Goal: Transaction & Acquisition: Purchase product/service

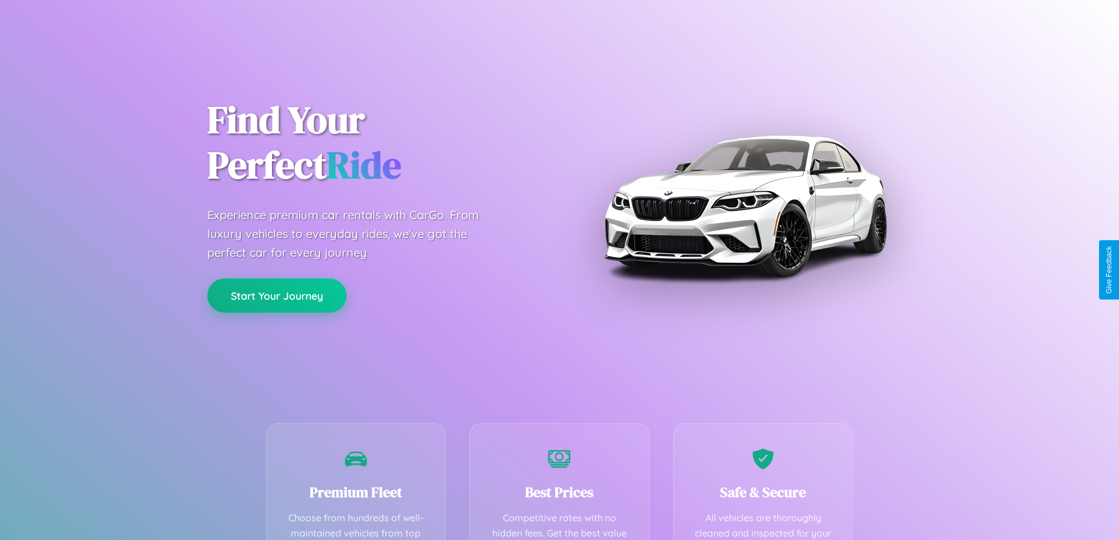
click at [277, 295] on button "Start Your Journey" at bounding box center [276, 295] width 139 height 34
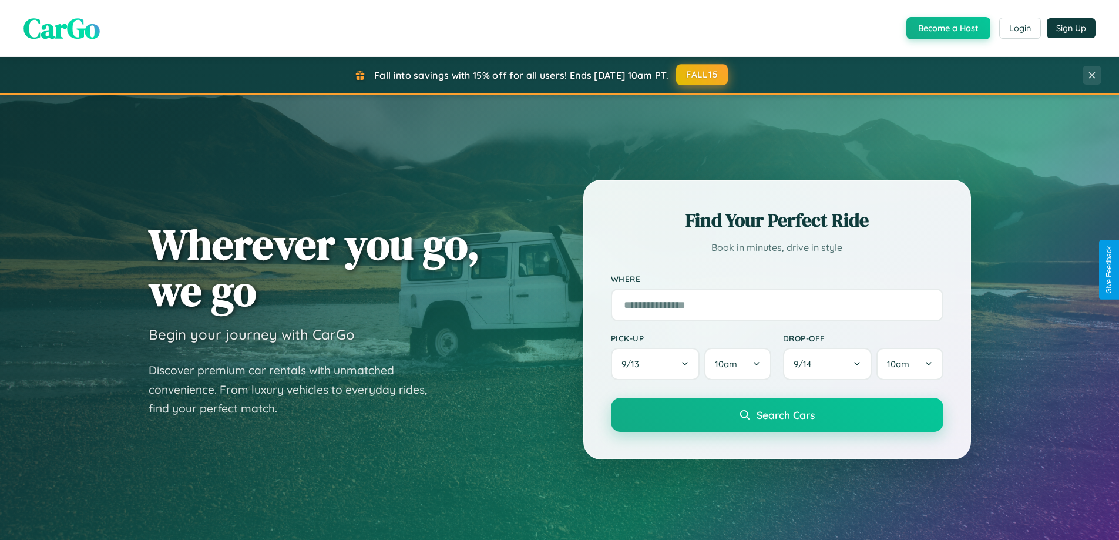
click at [702, 75] on button "FALL15" at bounding box center [702, 74] width 52 height 21
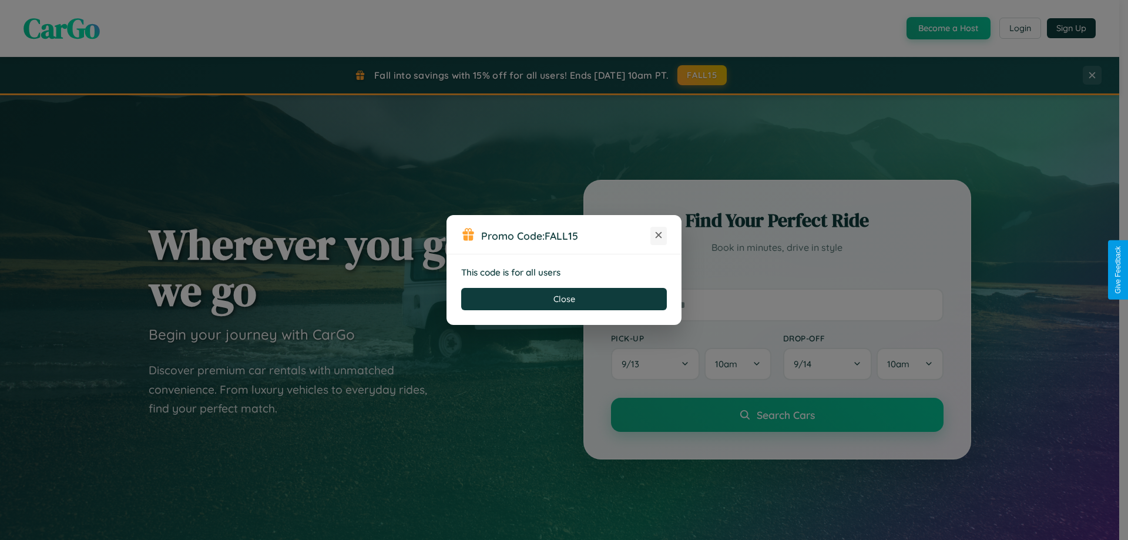
click at [658, 235] on icon at bounding box center [658, 235] width 12 height 12
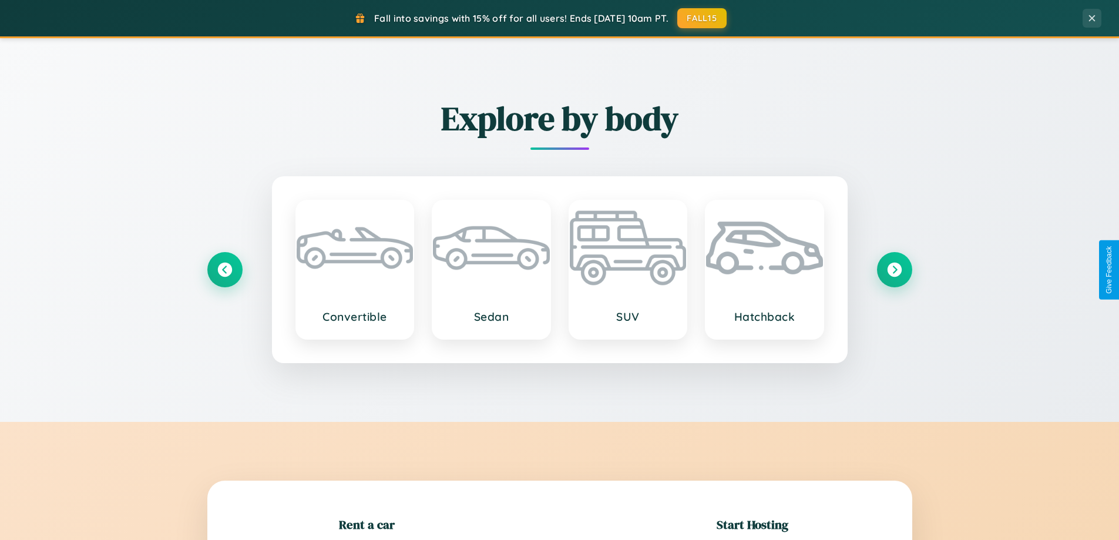
scroll to position [254, 0]
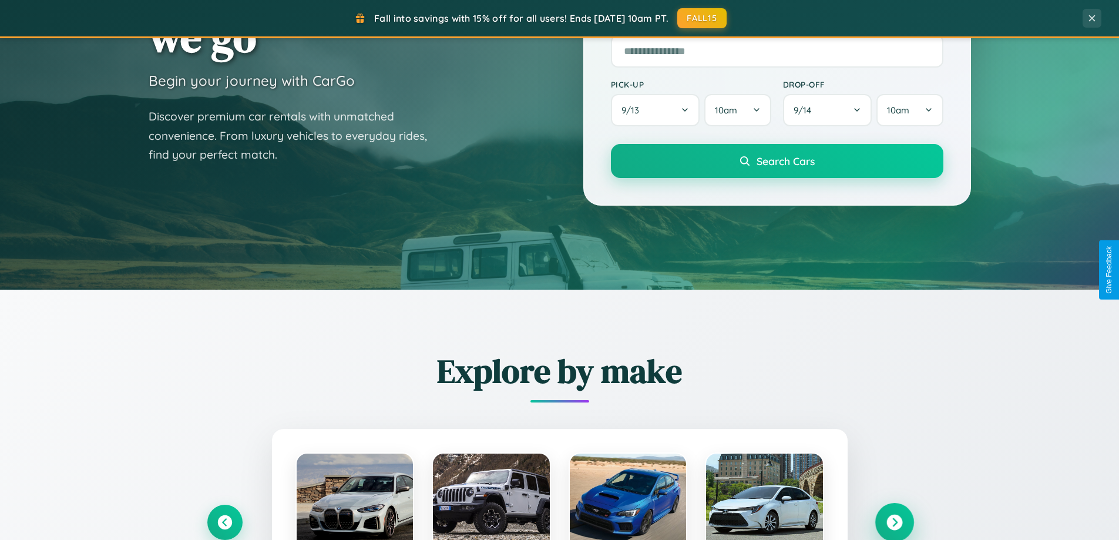
click at [894, 522] on icon at bounding box center [894, 522] width 16 height 16
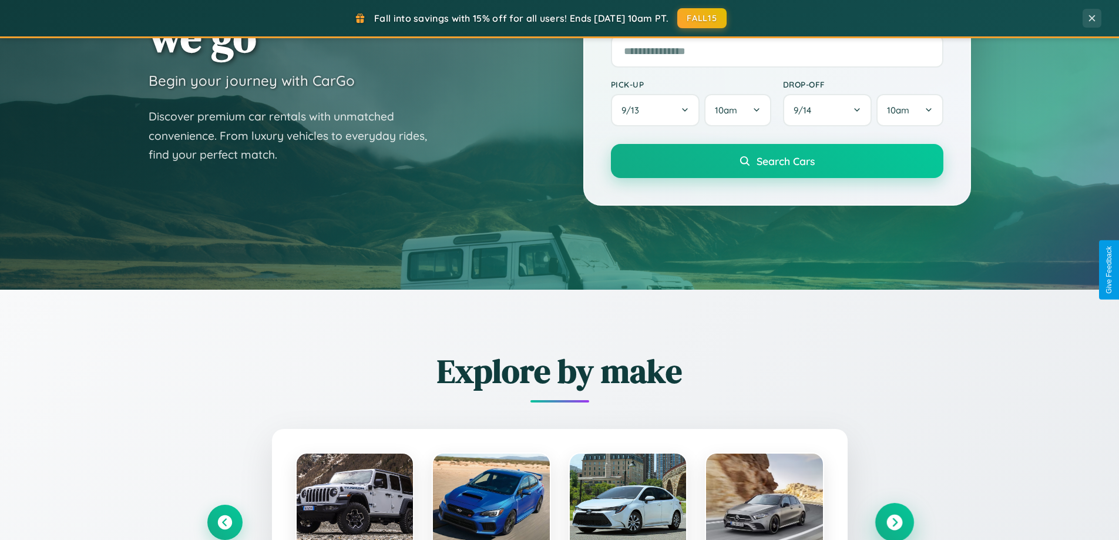
scroll to position [2260, 0]
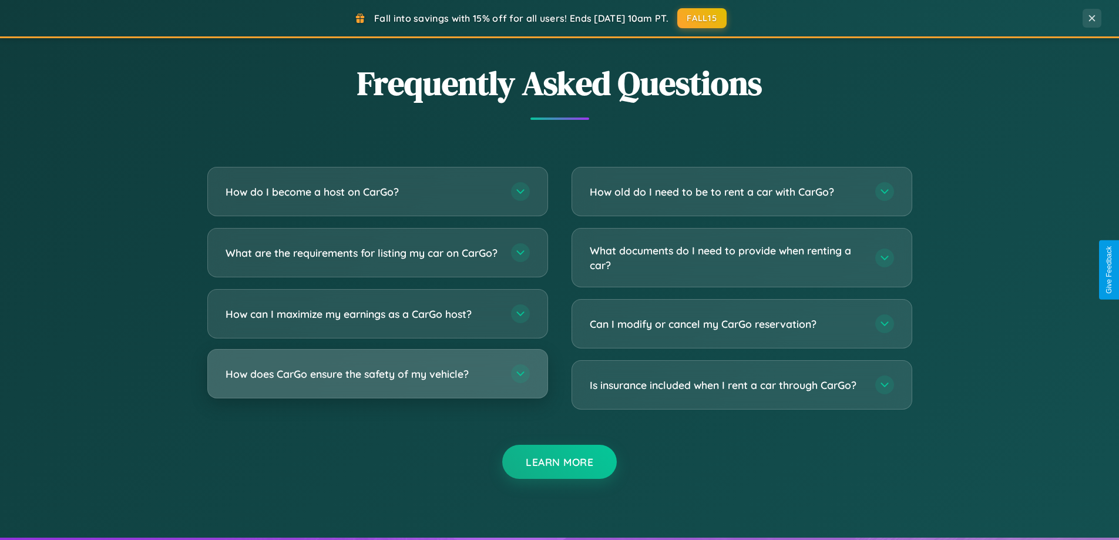
click at [377, 381] on h3 "How does CarGo ensure the safety of my vehicle?" at bounding box center [363, 373] width 274 height 15
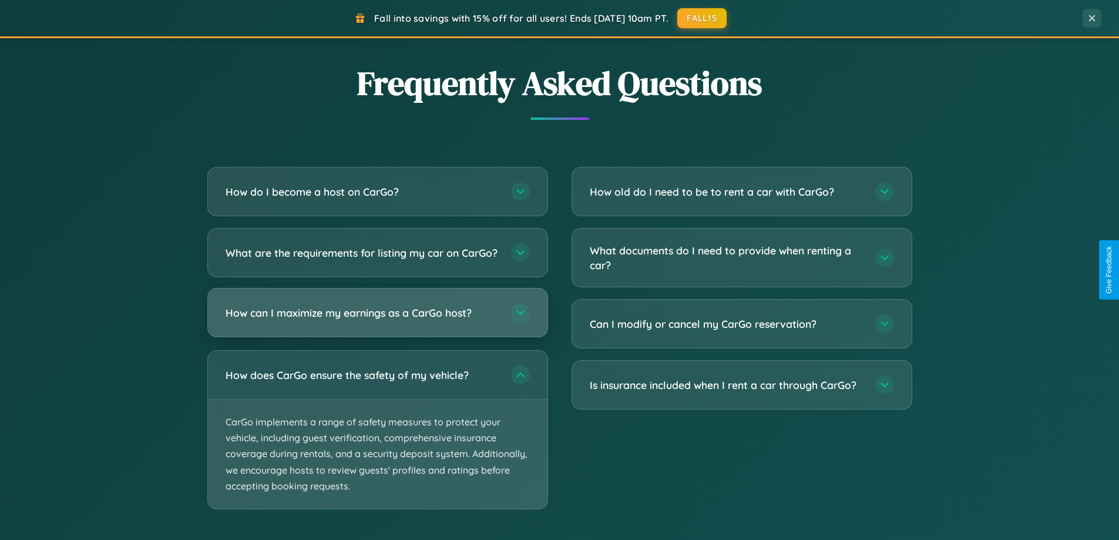
click at [377, 320] on h3 "How can I maximize my earnings as a CarGo host?" at bounding box center [363, 312] width 274 height 15
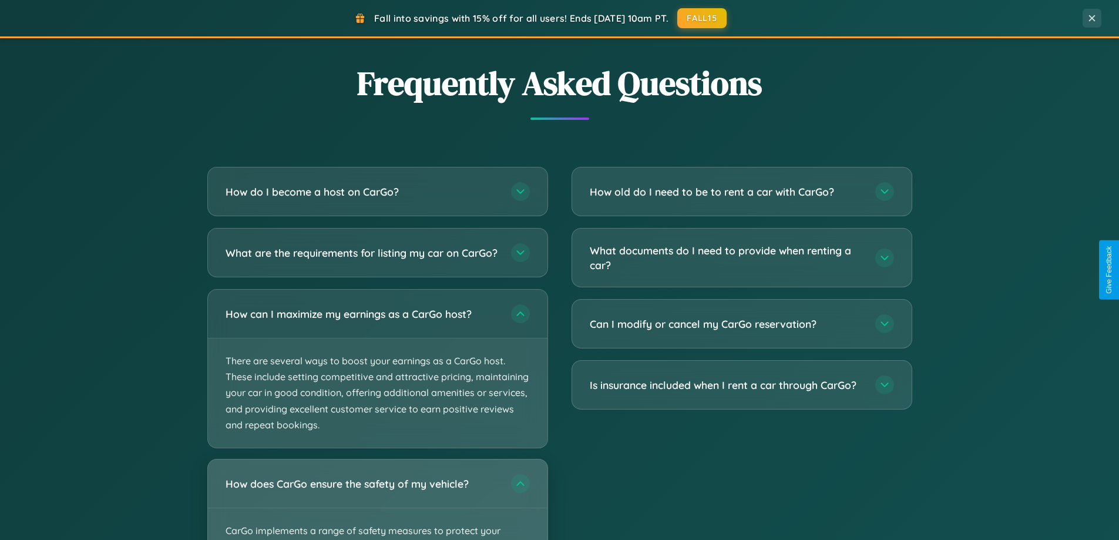
click at [377, 504] on div "How does CarGo ensure the safety of my vehicle?" at bounding box center [377, 483] width 339 height 48
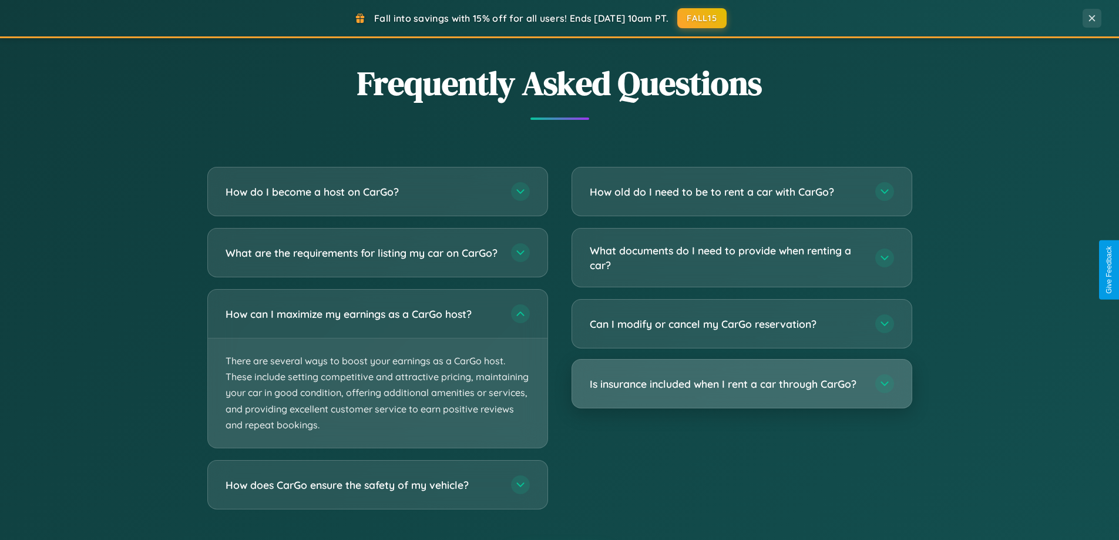
click at [741, 383] on h3 "Is insurance included when I rent a car through CarGo?" at bounding box center [727, 383] width 274 height 15
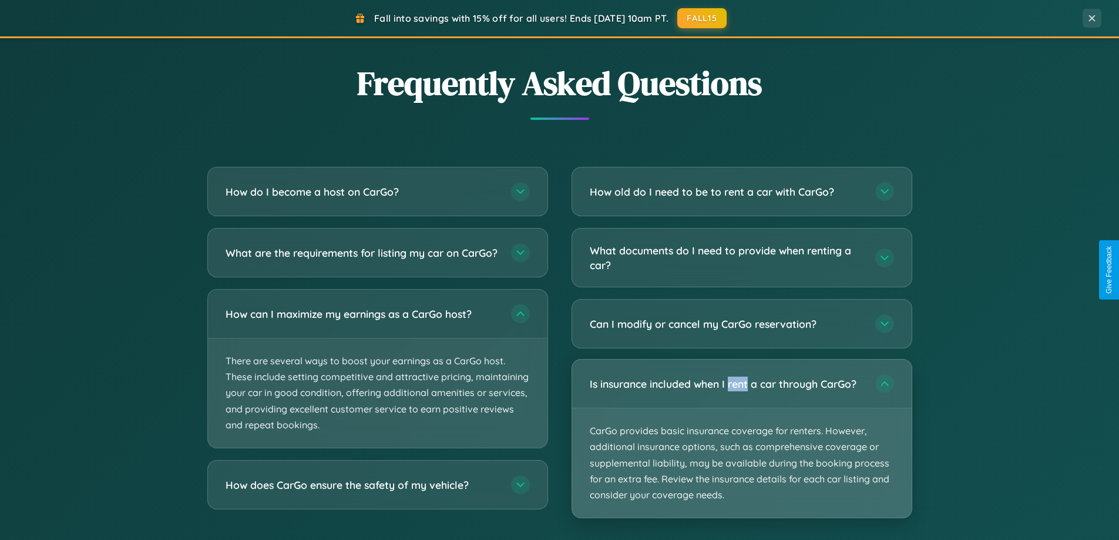
click at [741, 438] on p "CarGo provides basic insurance coverage for renters. However, additional insura…" at bounding box center [741, 462] width 339 height 109
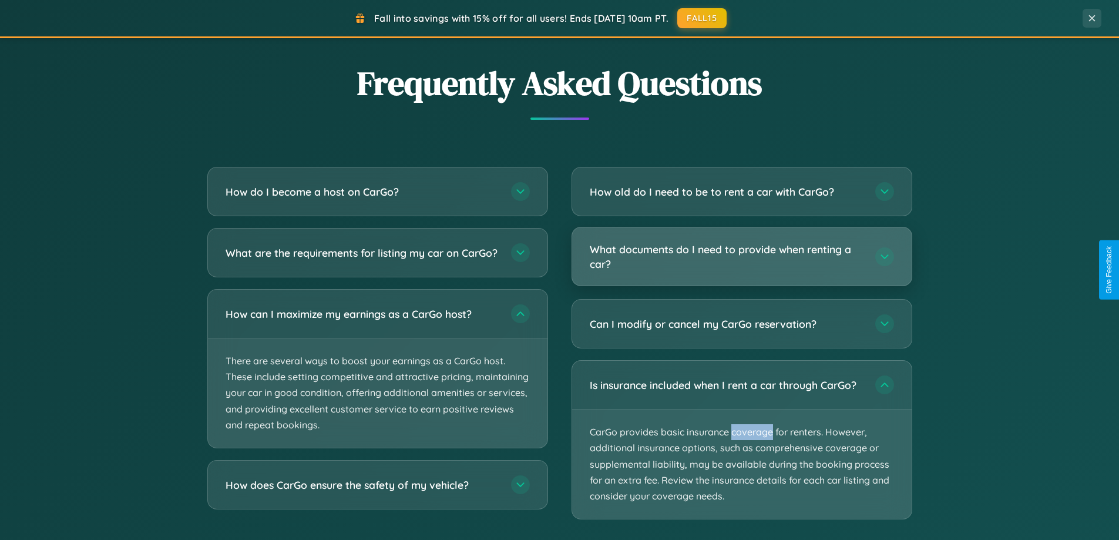
click at [741, 257] on h3 "What documents do I need to provide when renting a car?" at bounding box center [727, 256] width 274 height 29
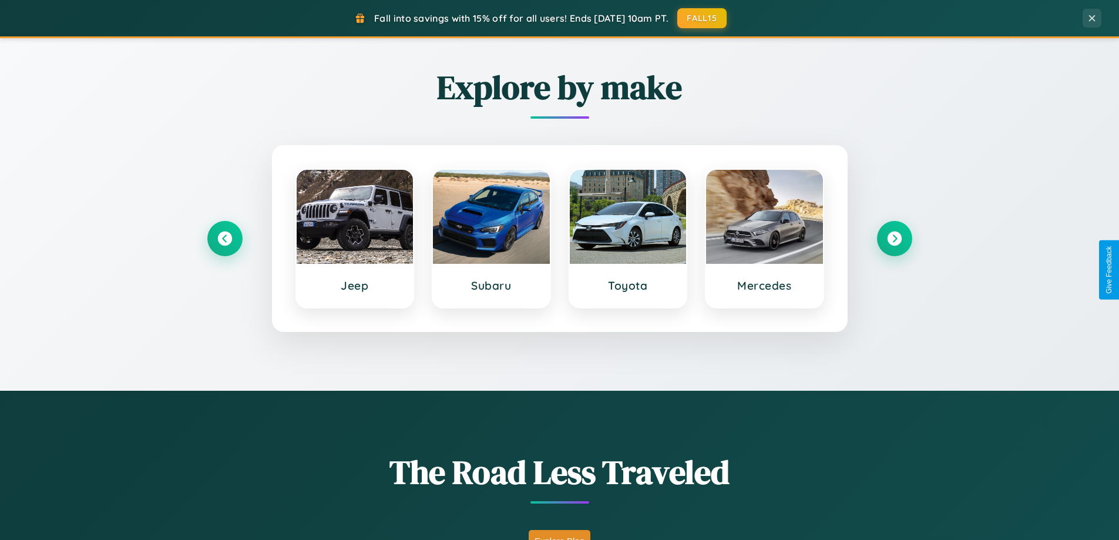
scroll to position [506, 0]
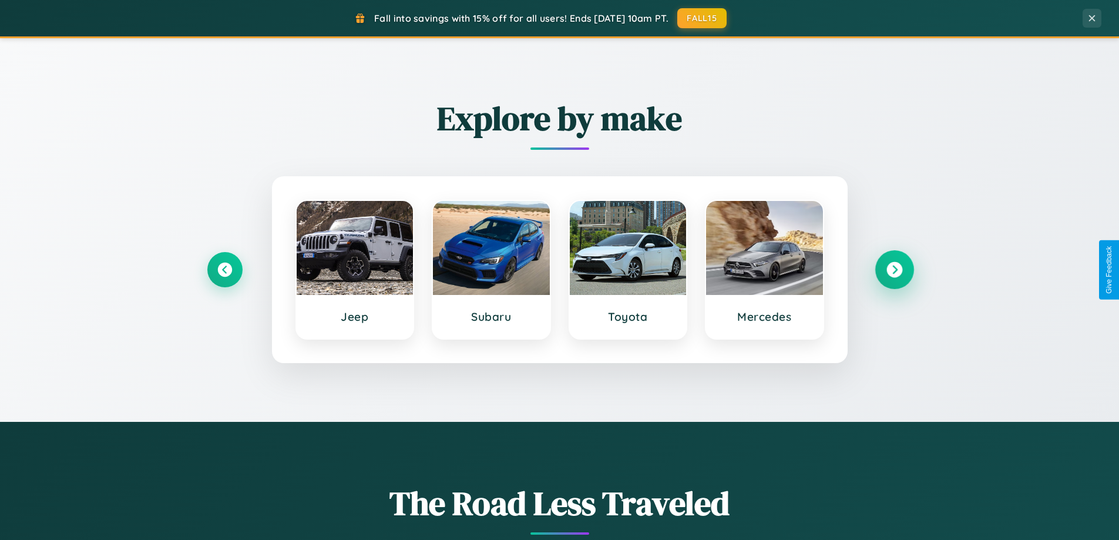
click at [894, 270] on icon at bounding box center [894, 270] width 16 height 16
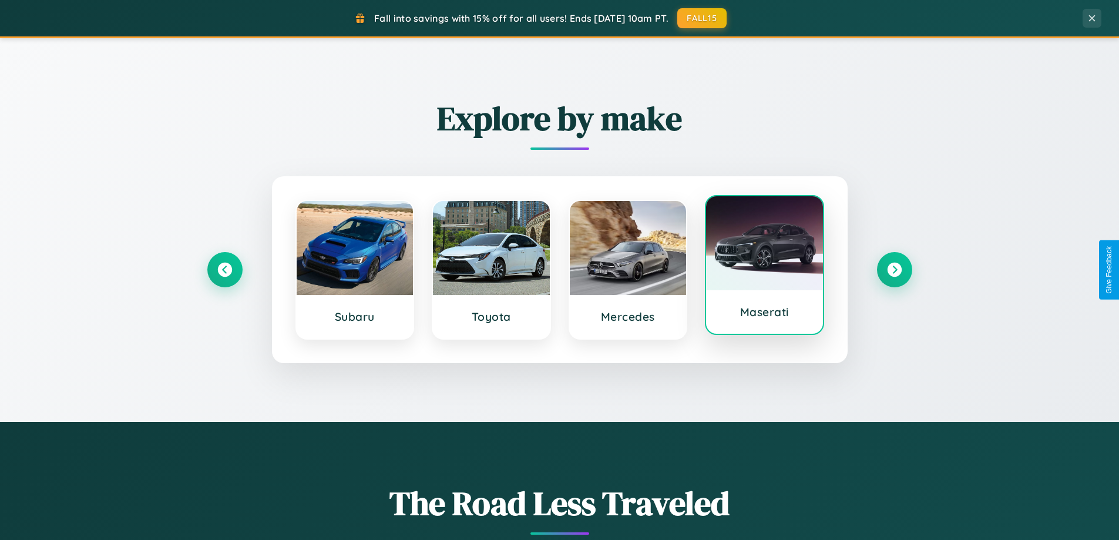
click at [764, 268] on div at bounding box center [764, 243] width 117 height 94
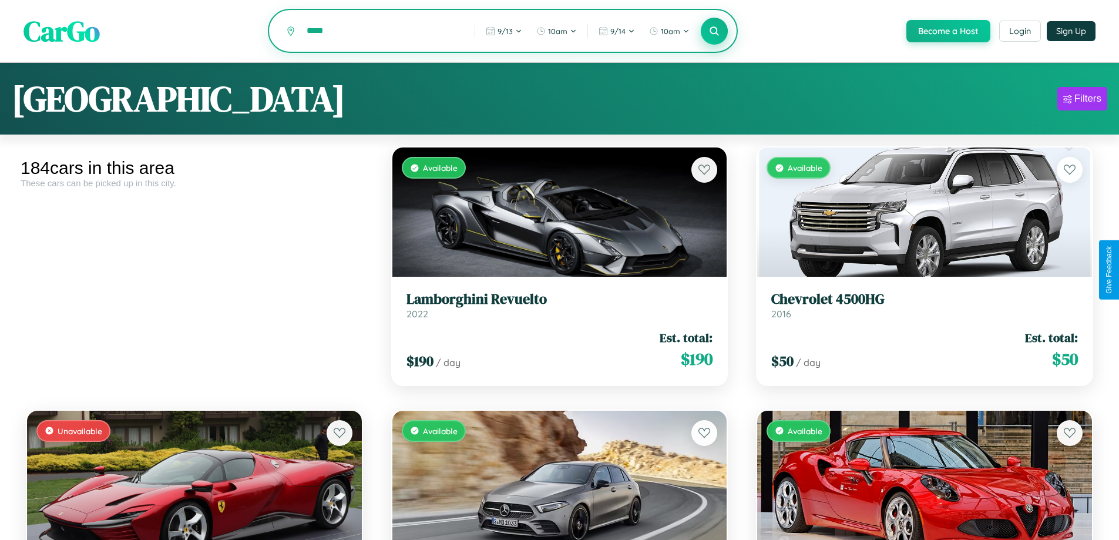
type input "*****"
click at [714, 32] on icon at bounding box center [714, 30] width 11 height 11
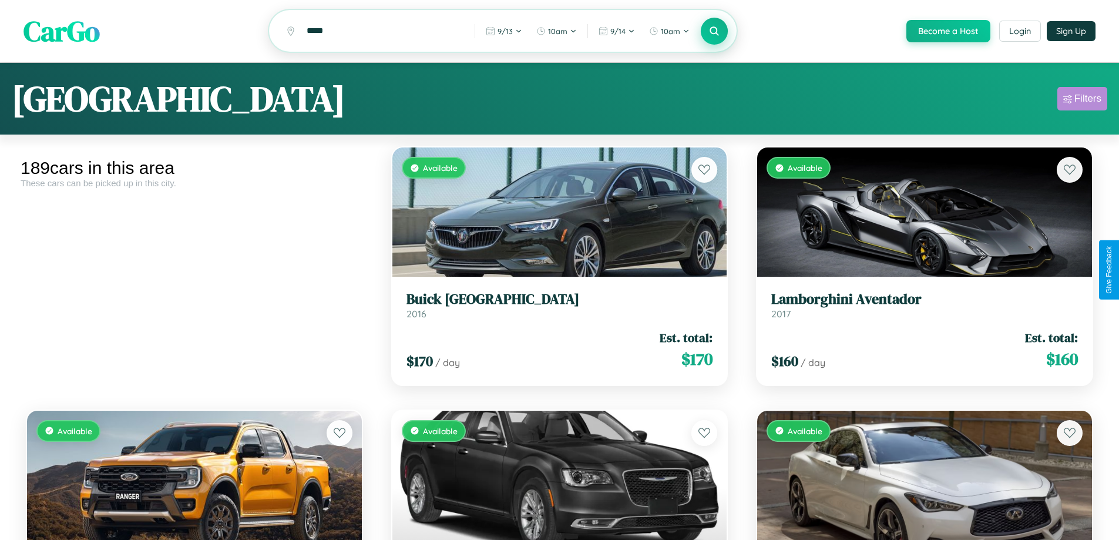
click at [1082, 100] on div "Filters" at bounding box center [1087, 99] width 27 height 12
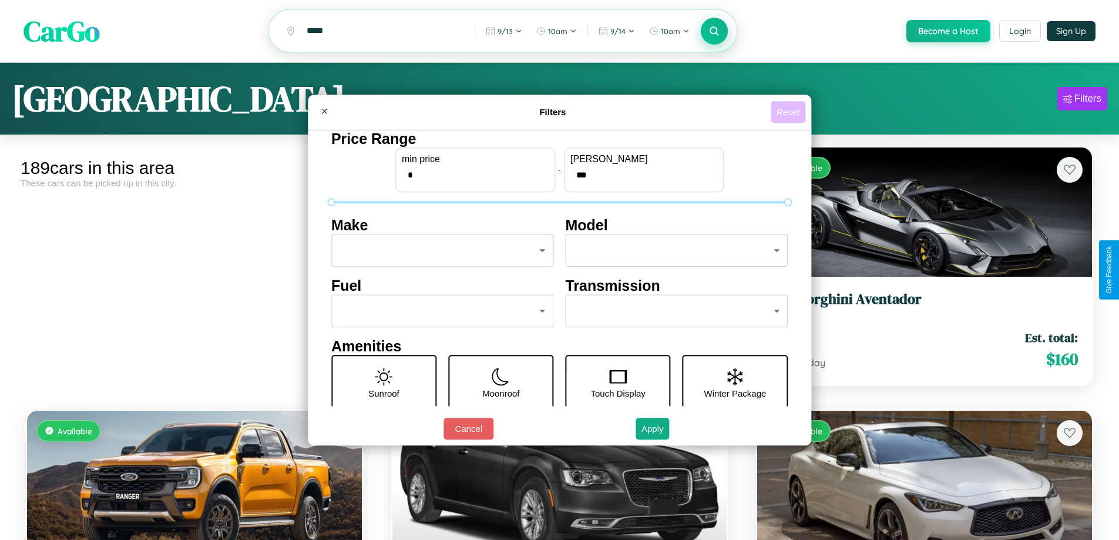
click at [789, 112] on button "Reset" at bounding box center [787, 112] width 35 height 22
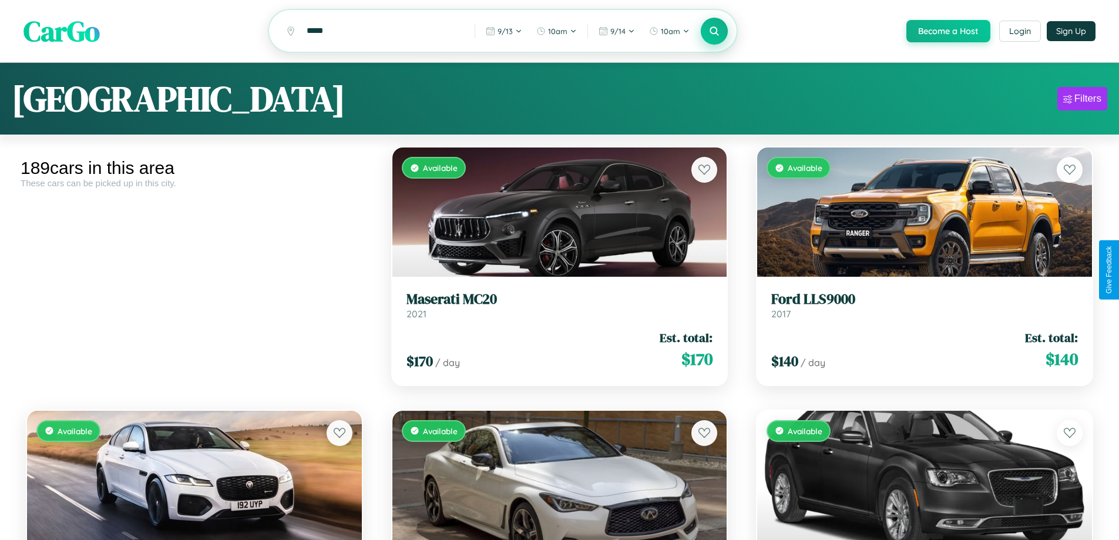
scroll to position [9106, 0]
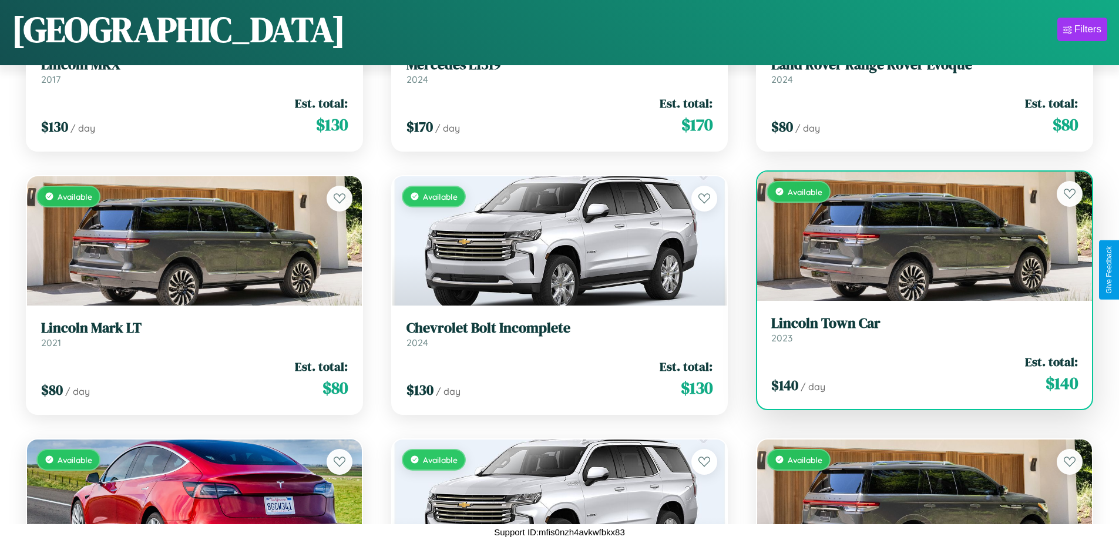
click at [917, 332] on link "Lincoln Town Car 2023" at bounding box center [924, 329] width 307 height 29
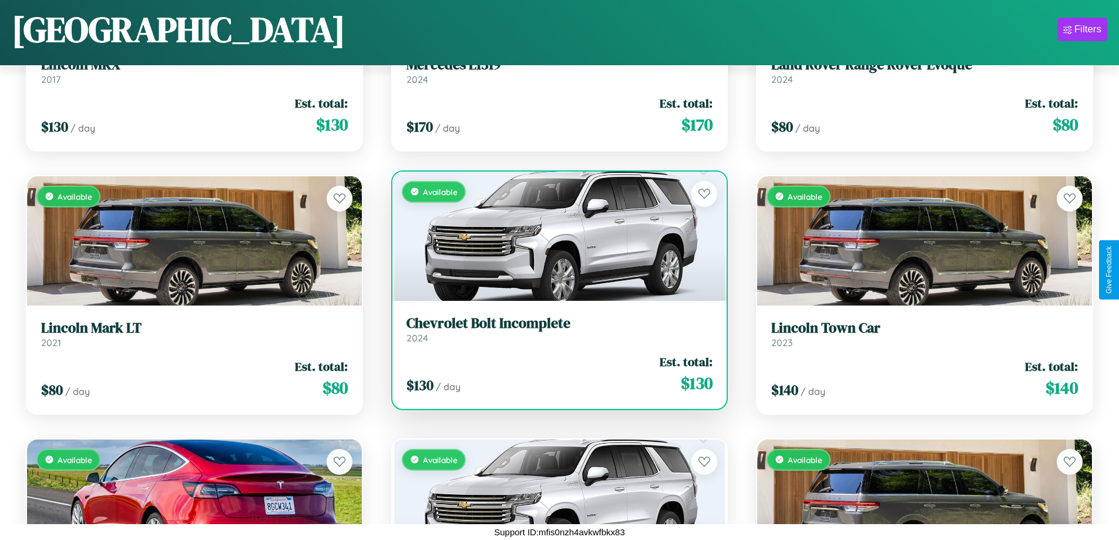
scroll to position [0, 0]
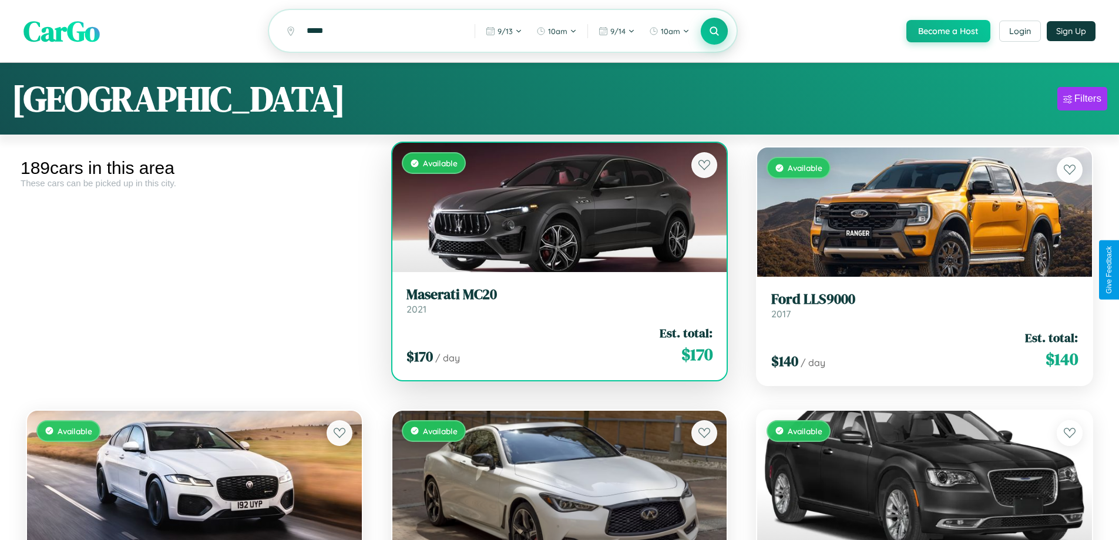
click at [554, 302] on h3 "Maserati MC20" at bounding box center [559, 294] width 307 height 17
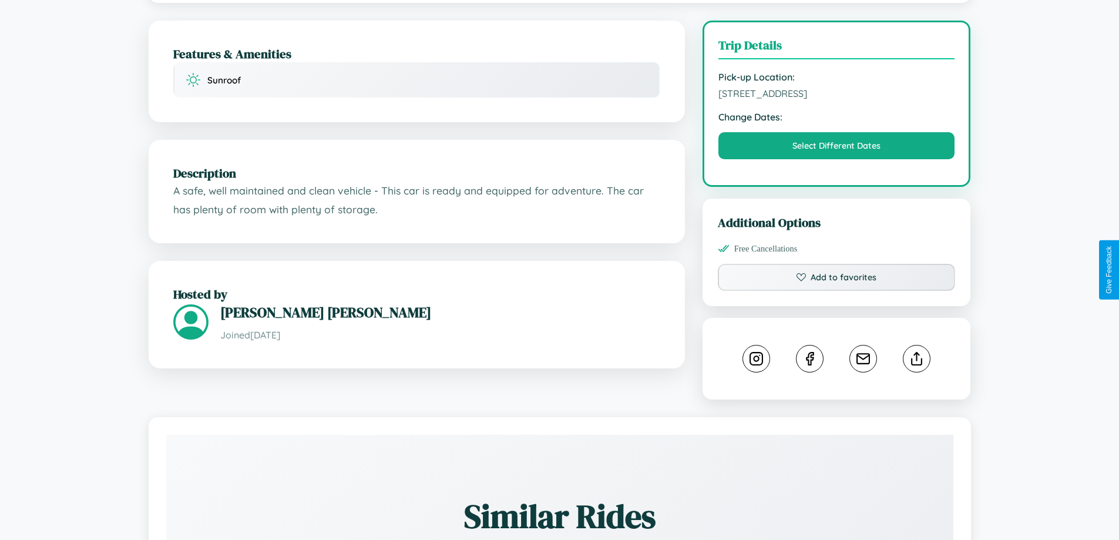
scroll to position [305, 0]
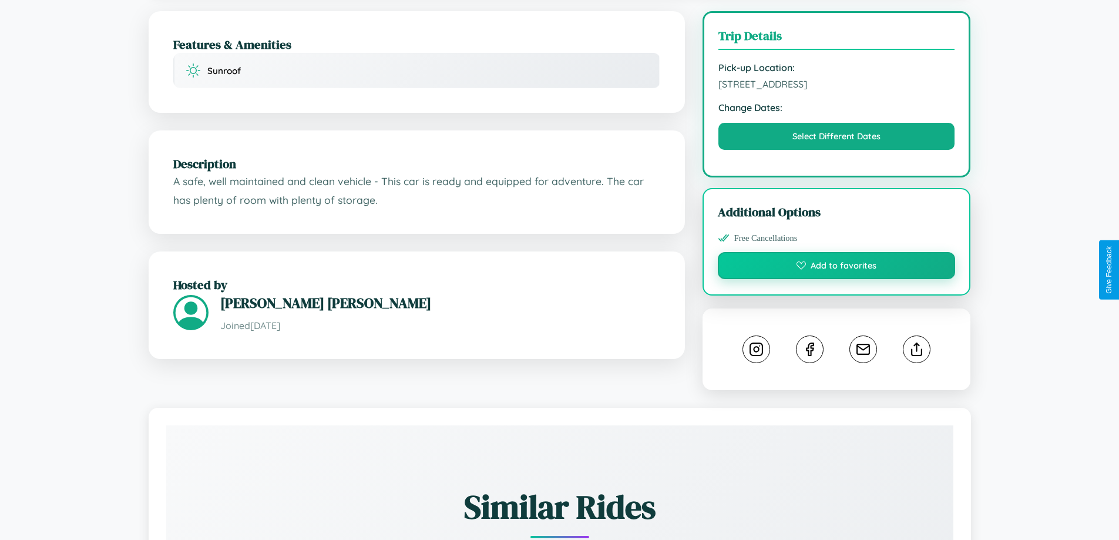
click at [836, 267] on button "Add to favorites" at bounding box center [837, 265] width 238 height 27
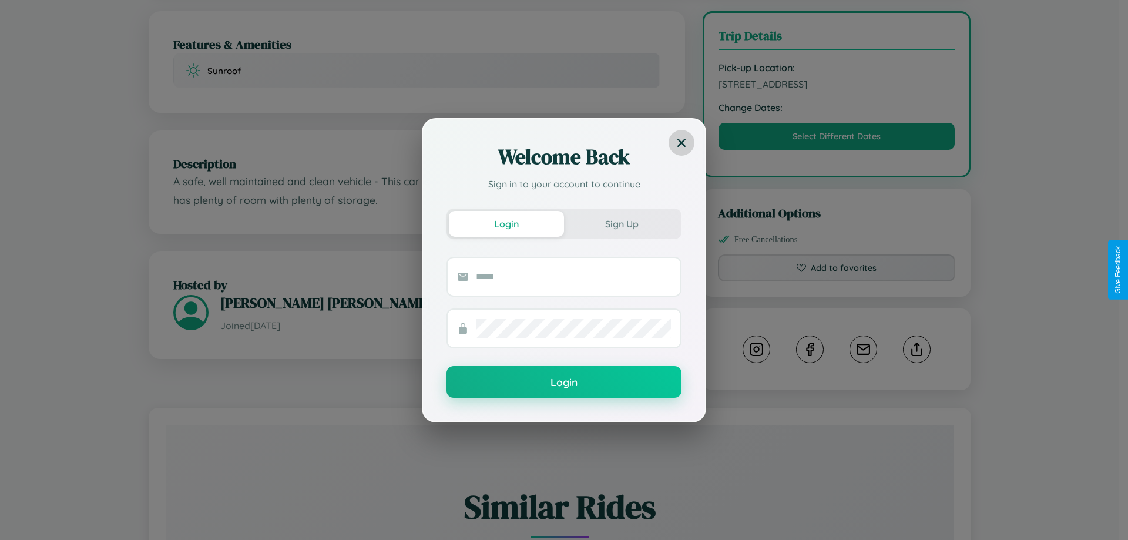
click at [681, 142] on icon at bounding box center [681, 142] width 8 height 8
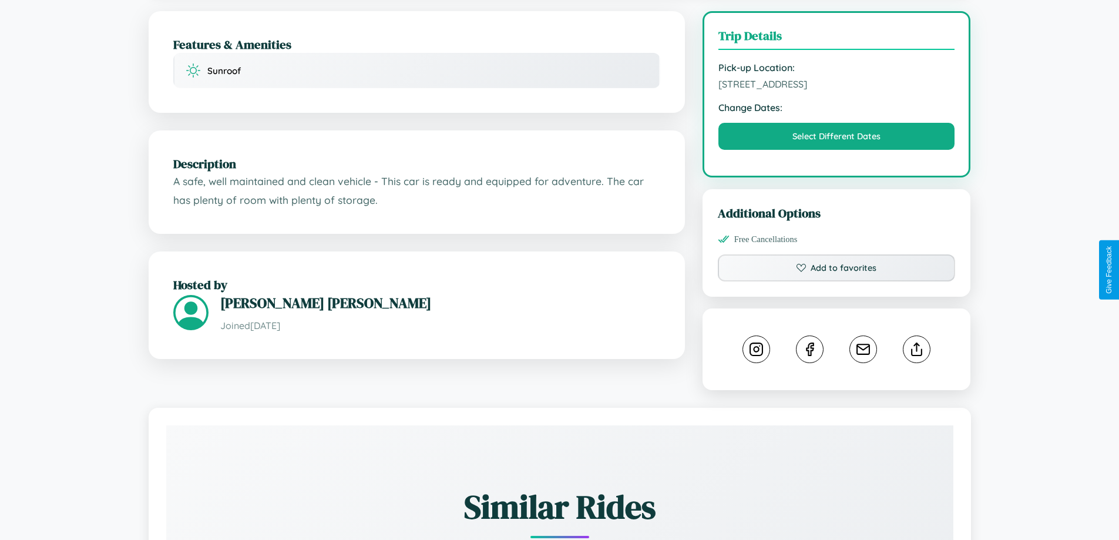
scroll to position [654, 0]
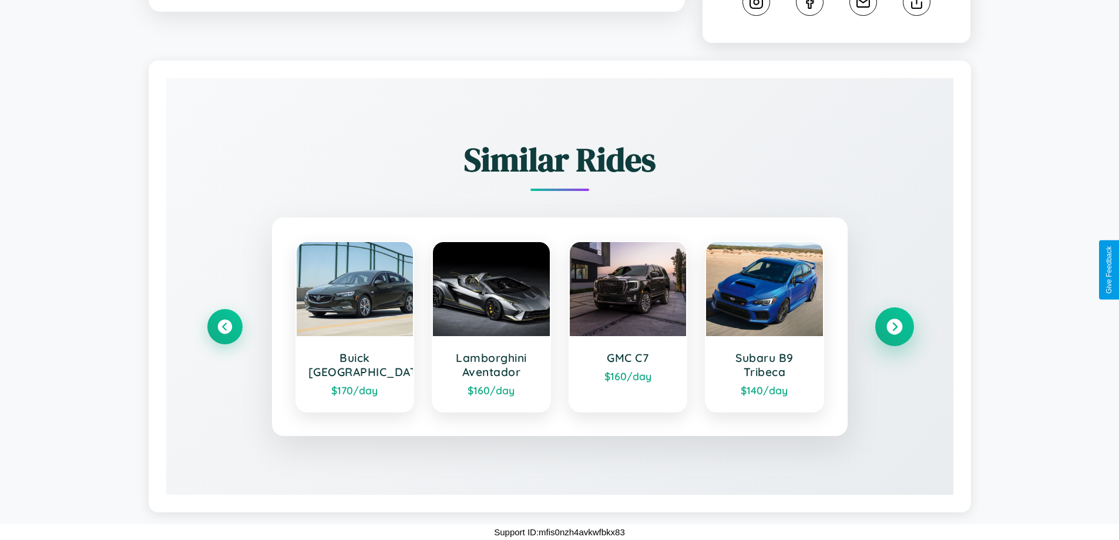
click at [894, 327] on icon at bounding box center [894, 327] width 16 height 16
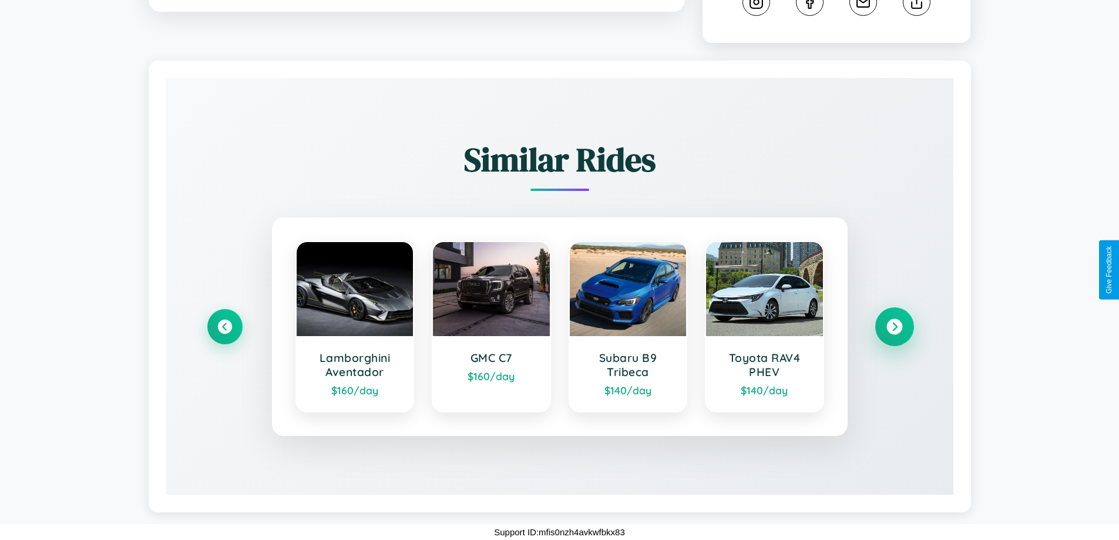
click at [894, 327] on icon at bounding box center [894, 327] width 16 height 16
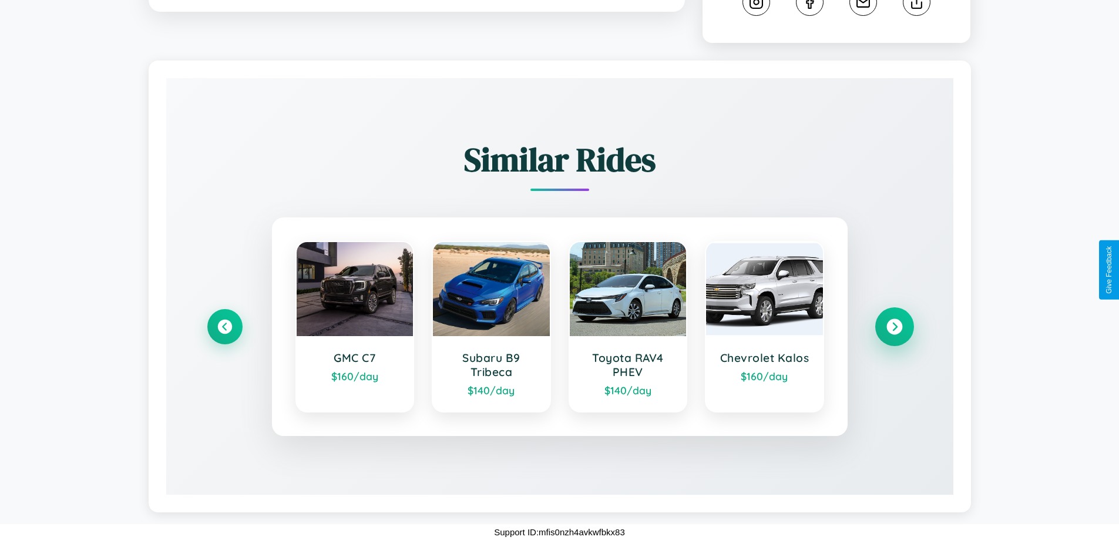
click at [894, 327] on icon at bounding box center [894, 327] width 16 height 16
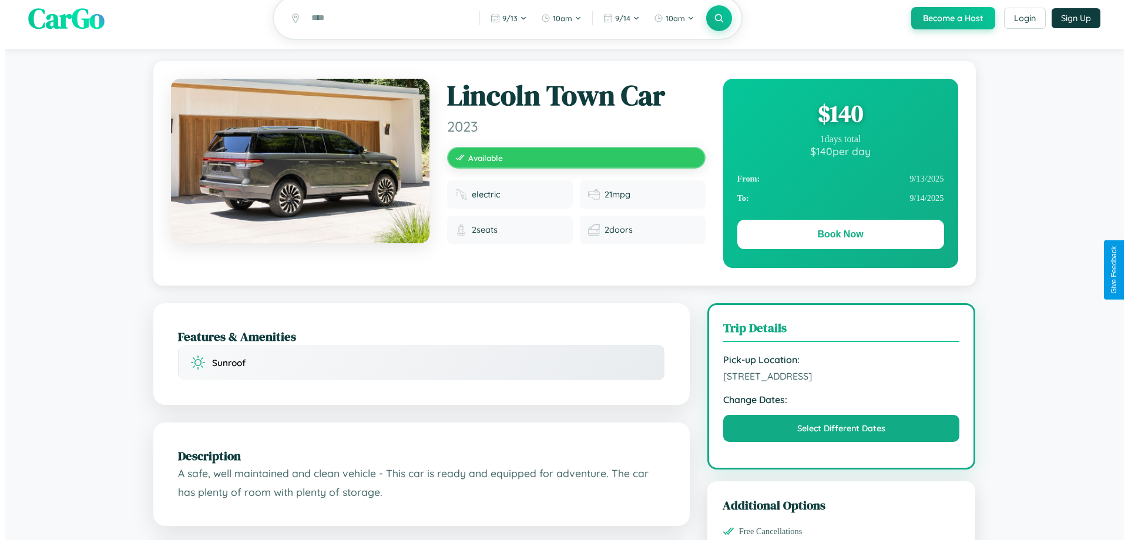
scroll to position [0, 0]
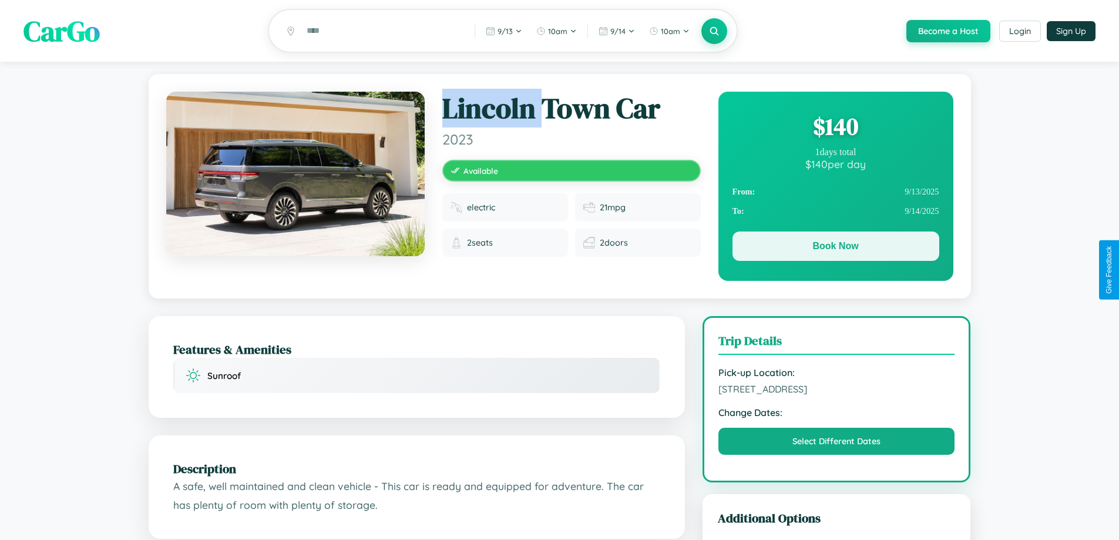
click at [835, 248] on button "Book Now" at bounding box center [835, 245] width 207 height 29
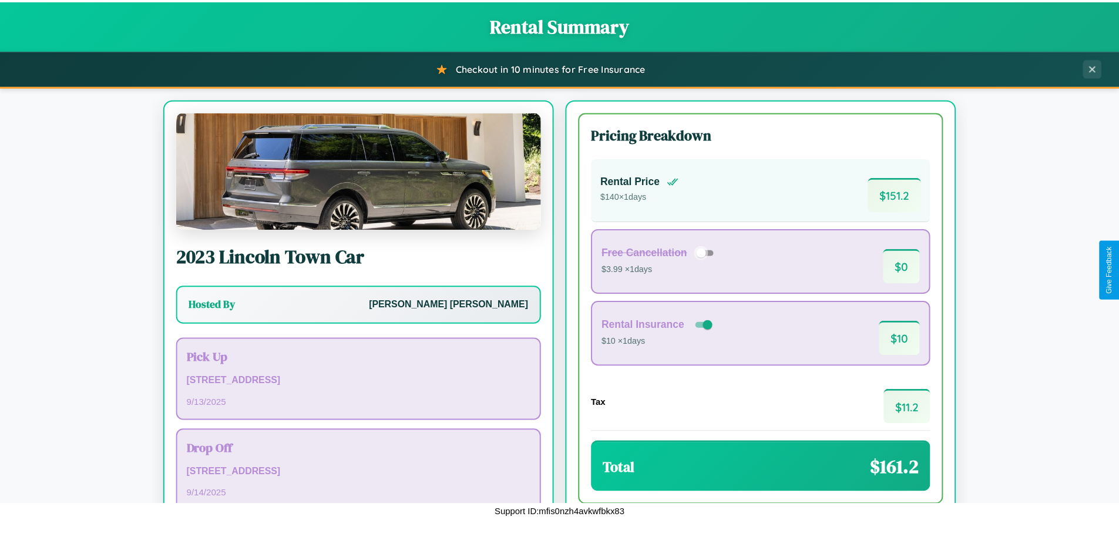
scroll to position [80, 0]
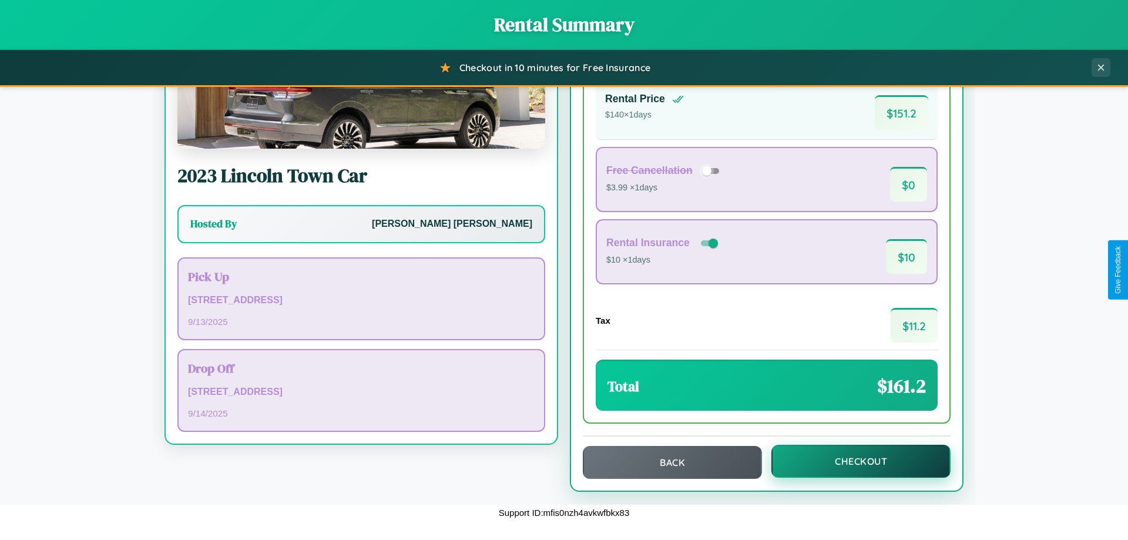
click at [853, 461] on button "Checkout" at bounding box center [860, 461] width 179 height 33
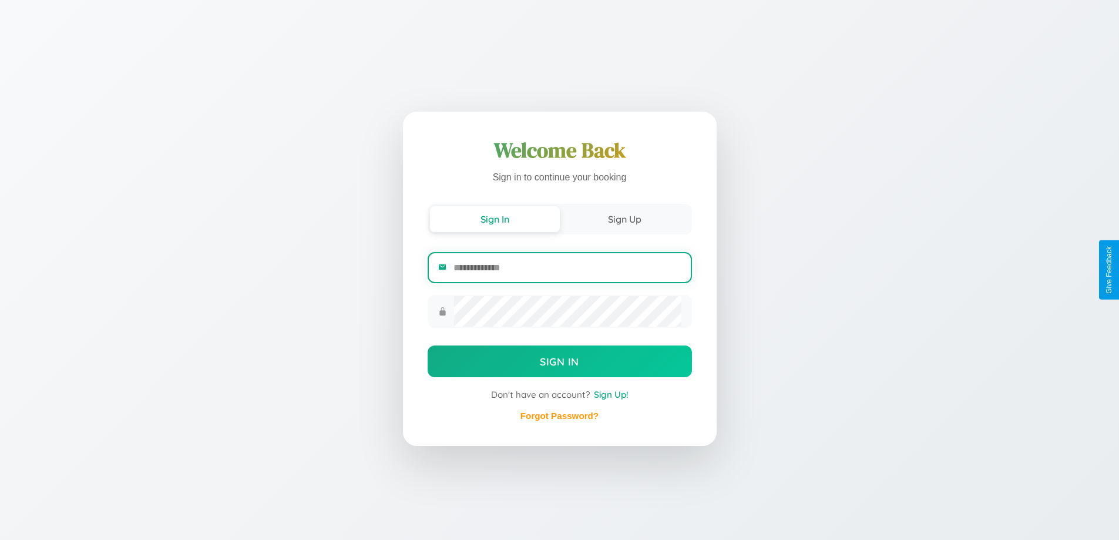
click at [567, 267] on input "email" at bounding box center [566, 267] width 227 height 29
type input "**********"
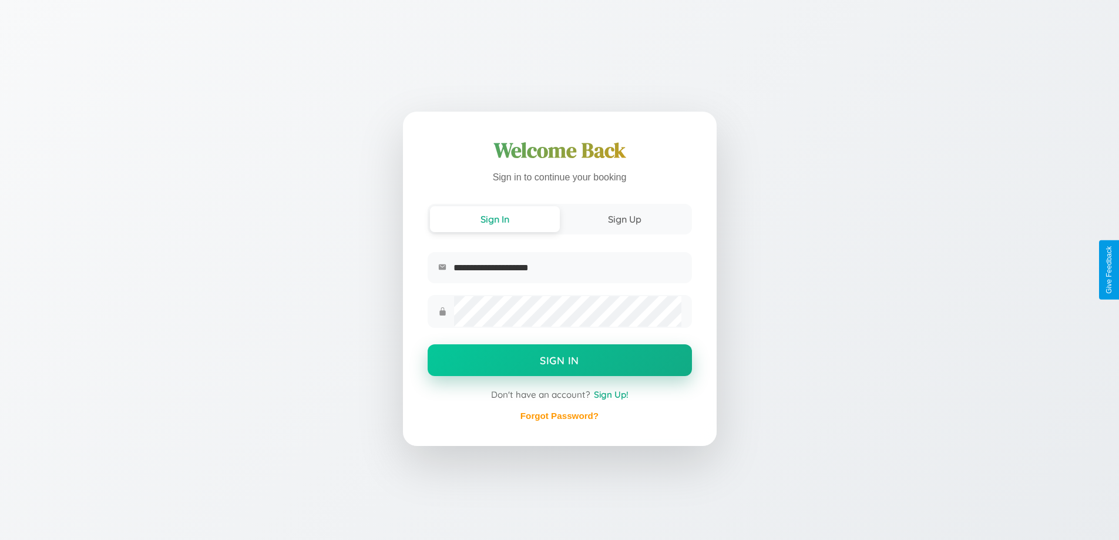
click at [559, 361] on button "Sign In" at bounding box center [560, 360] width 264 height 32
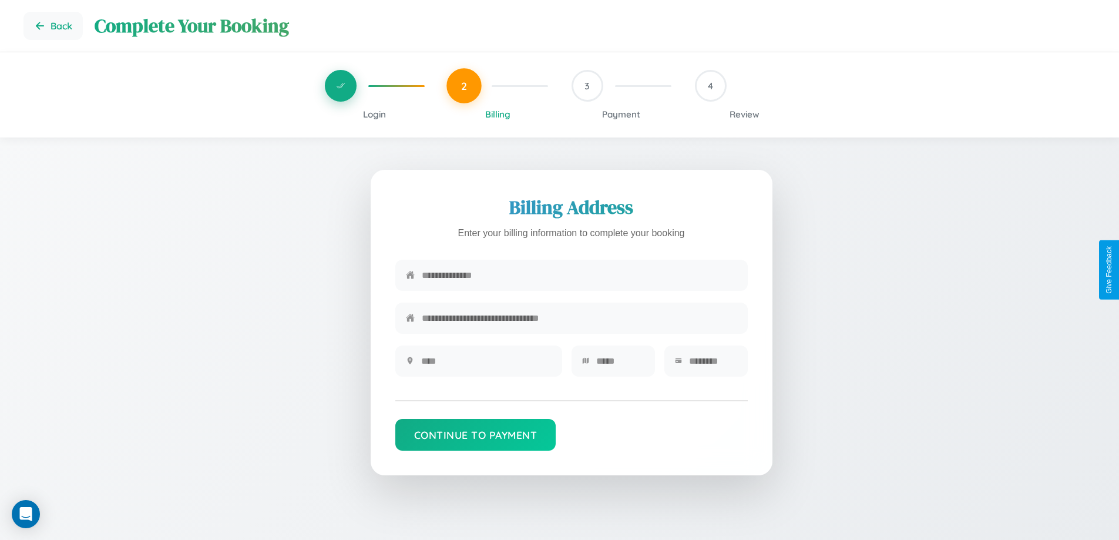
click at [579, 275] on input "text" at bounding box center [579, 275] width 315 height 29
type input "**********"
click at [486, 365] on input "text" at bounding box center [486, 360] width 130 height 29
type input "********"
click at [620, 365] on input "text" at bounding box center [620, 360] width 48 height 29
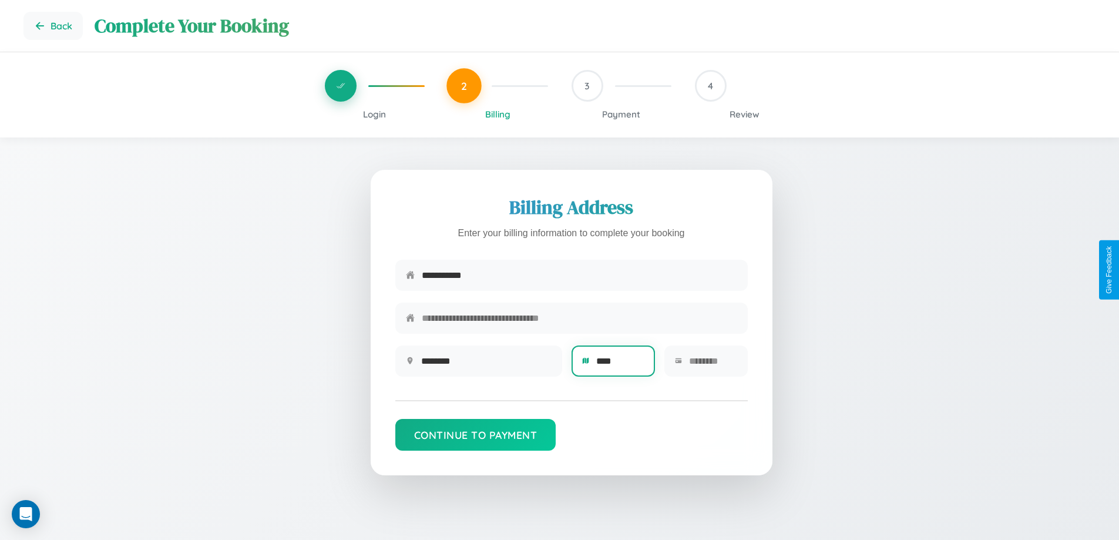
type input "****"
click at [712, 365] on input "text" at bounding box center [713, 360] width 48 height 29
type input "*****"
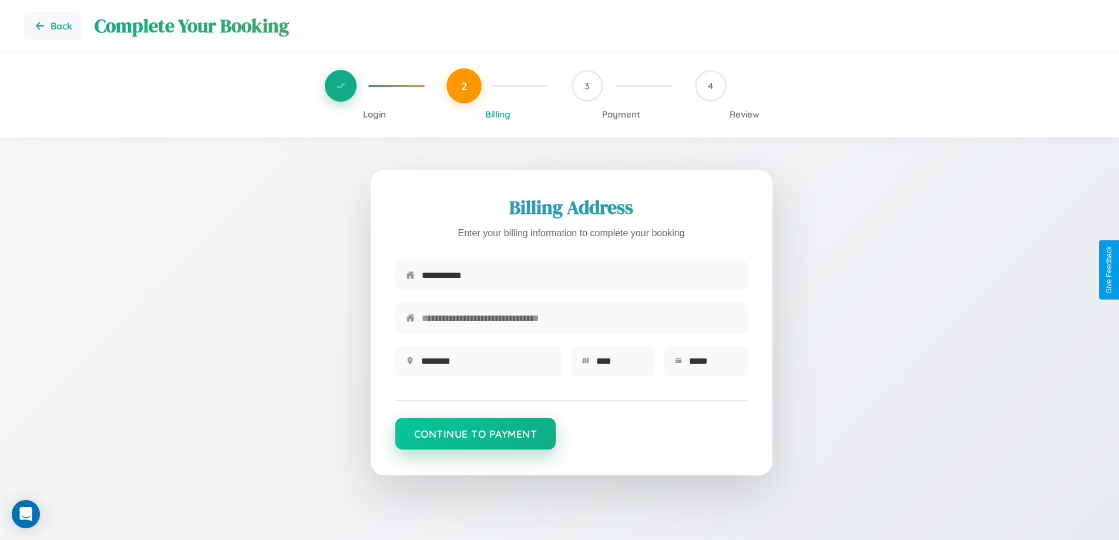
click at [475, 439] on button "Continue to Payment" at bounding box center [475, 434] width 161 height 32
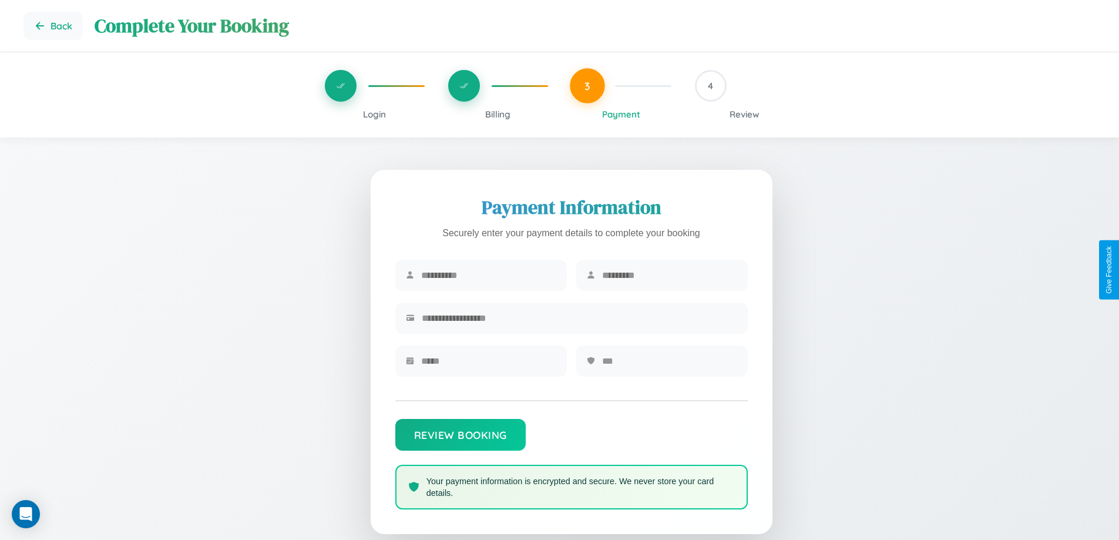
click at [488, 275] on input "text" at bounding box center [488, 275] width 135 height 29
type input "*****"
click at [669, 275] on input "text" at bounding box center [669, 275] width 135 height 29
type input "********"
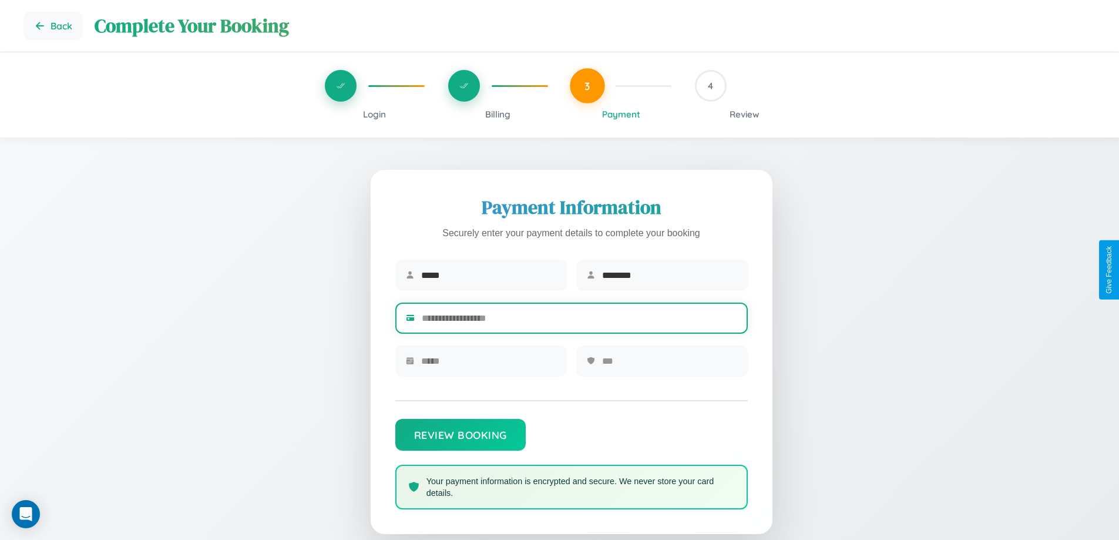
click at [579, 320] on input "text" at bounding box center [579, 318] width 315 height 29
type input "**********"
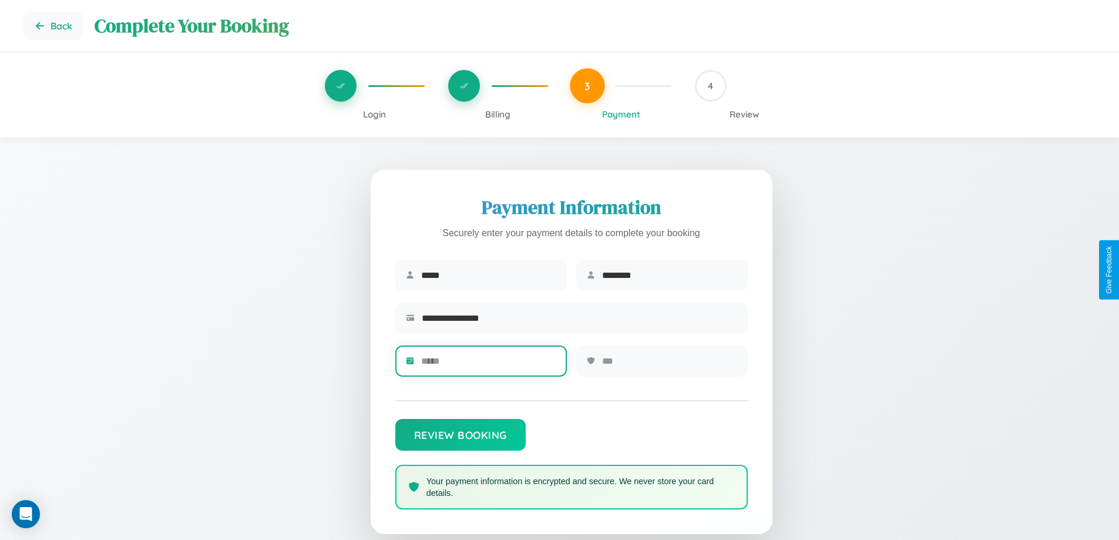
click at [488, 365] on input "text" at bounding box center [488, 360] width 135 height 29
type input "*****"
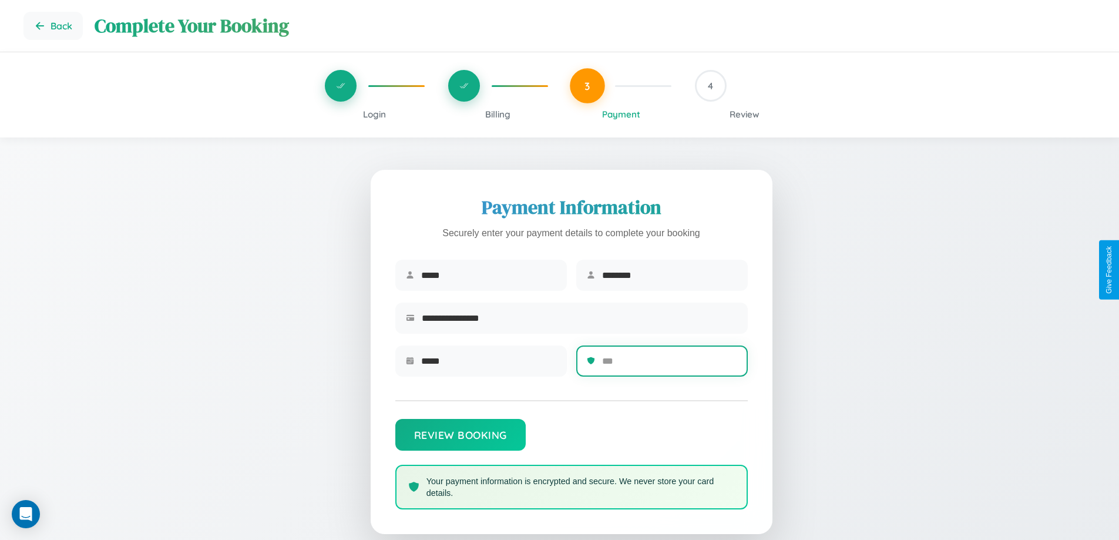
click at [669, 365] on input "text" at bounding box center [669, 360] width 135 height 29
type input "***"
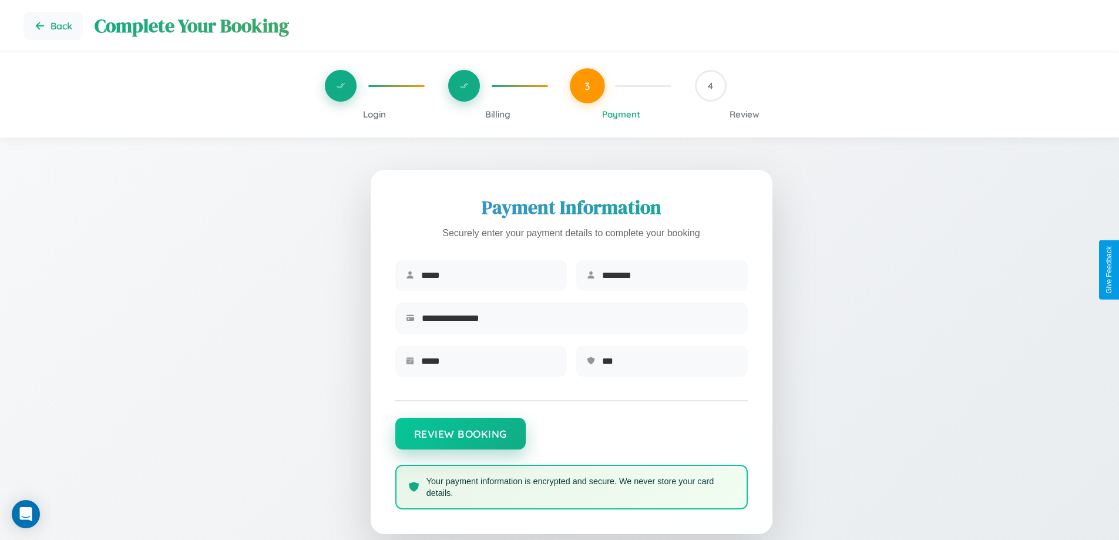
click at [460, 439] on button "Review Booking" at bounding box center [460, 434] width 130 height 32
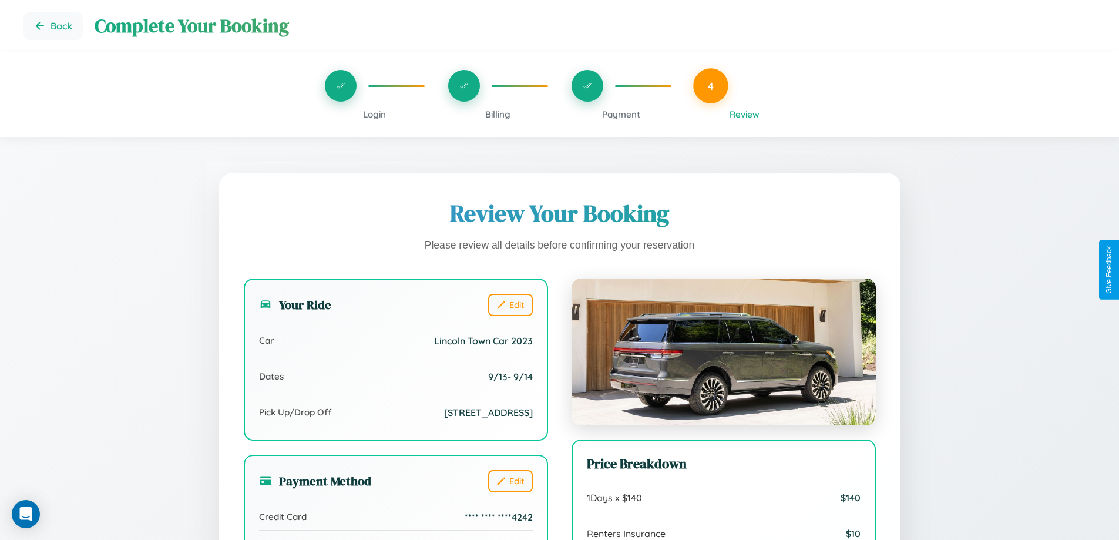
scroll to position [324, 0]
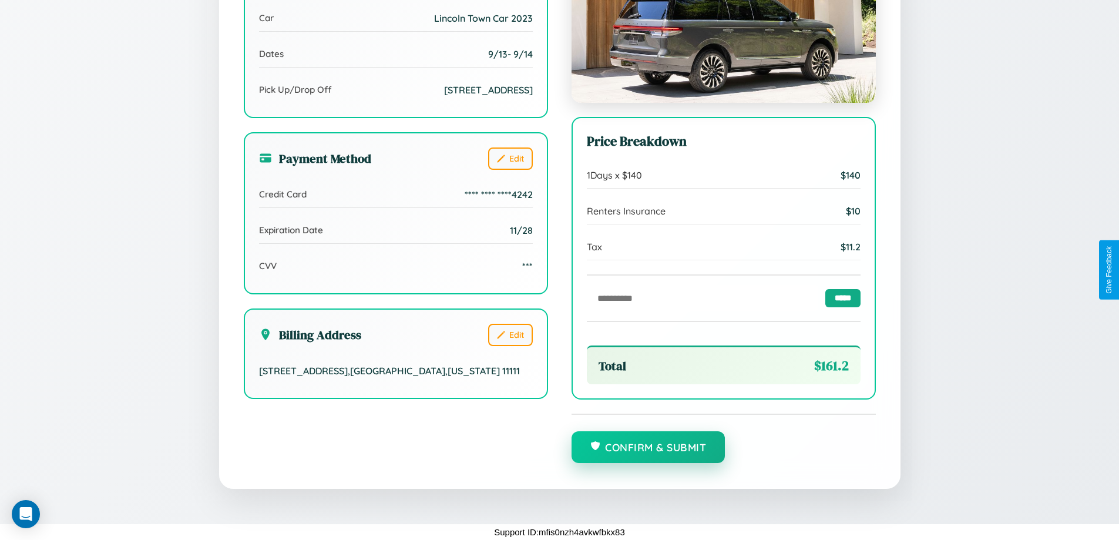
click at [648, 447] on button "Confirm & Submit" at bounding box center [648, 447] width 154 height 32
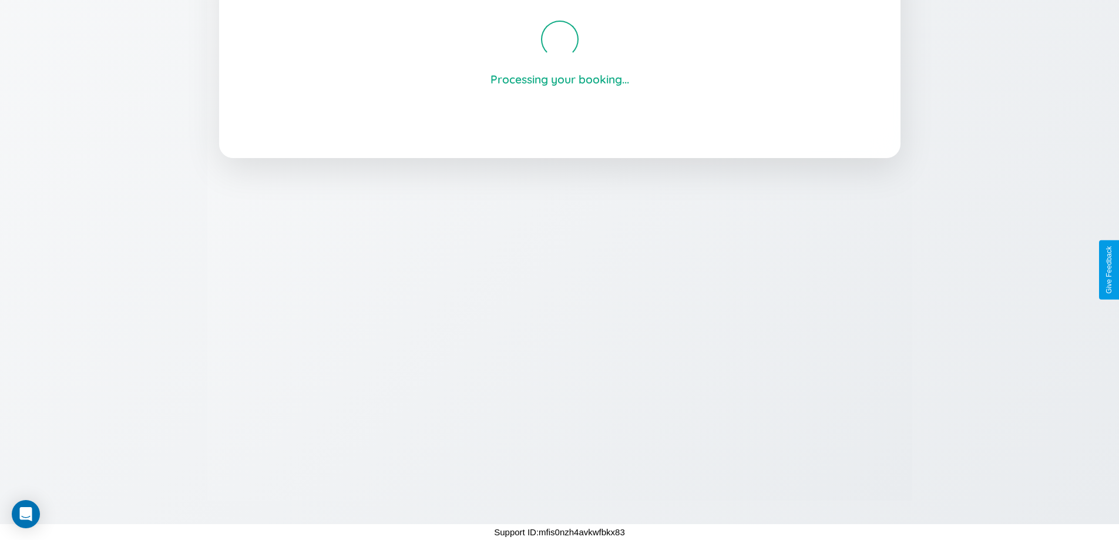
scroll to position [224, 0]
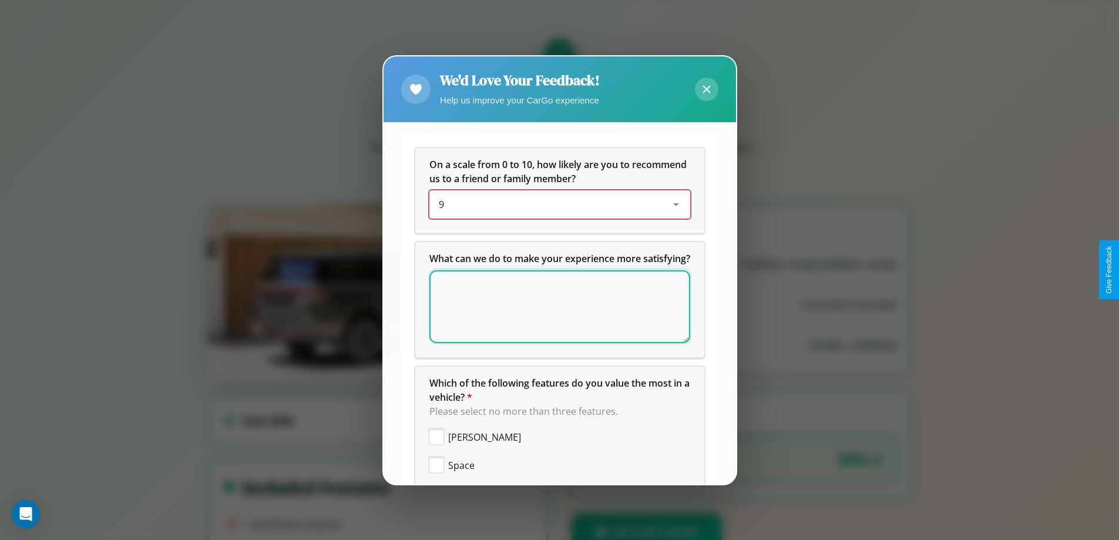
click at [555, 204] on div "9" at bounding box center [550, 204] width 223 height 14
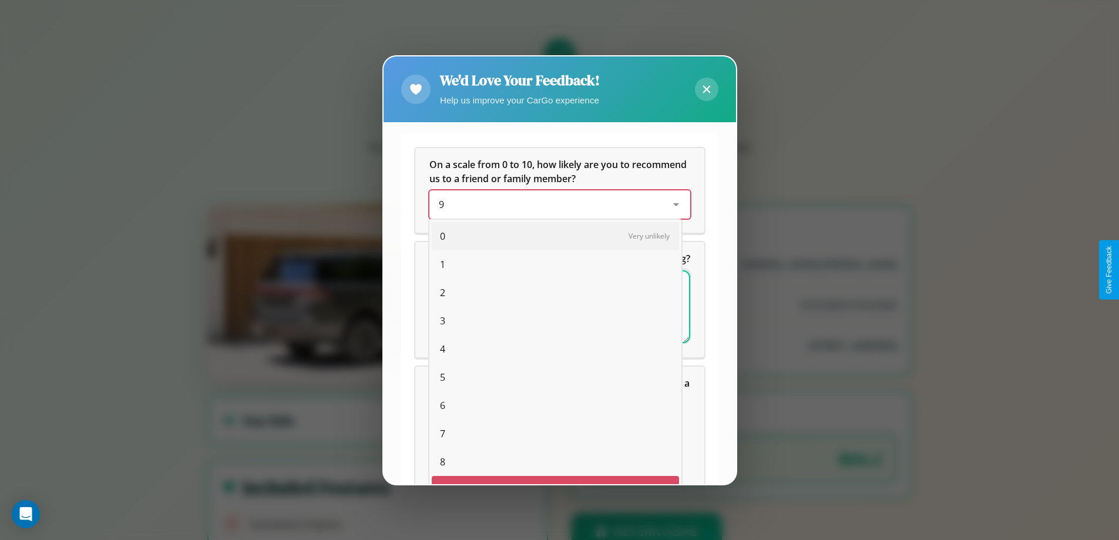
click at [440, 426] on span "7" at bounding box center [442, 433] width 5 height 14
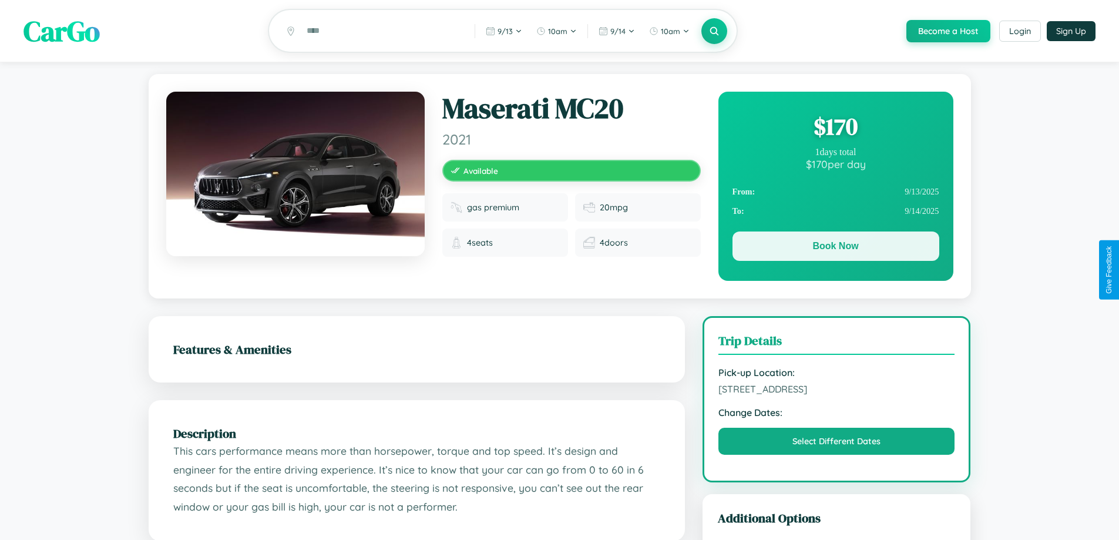
click at [835, 248] on button "Book Now" at bounding box center [835, 245] width 207 height 29
